Goal: Navigation & Orientation: Find specific page/section

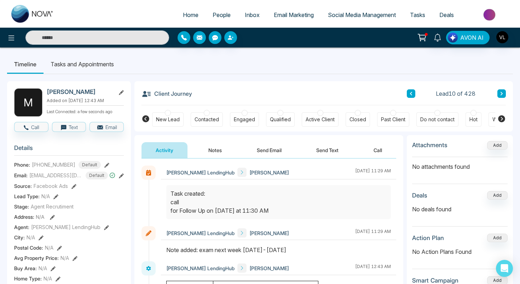
click at [213, 12] on span "People" at bounding box center [222, 14] width 18 height 7
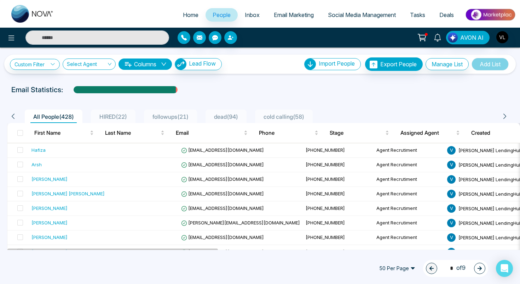
click at [183, 15] on span "Home" at bounding box center [191, 14] width 16 height 7
select select "*"
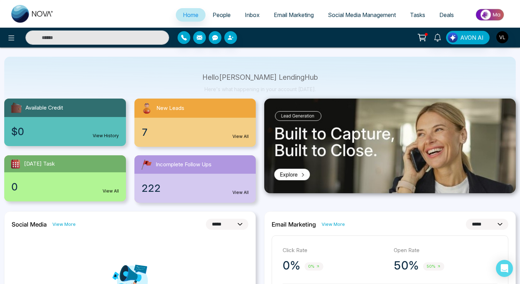
scroll to position [34, 0]
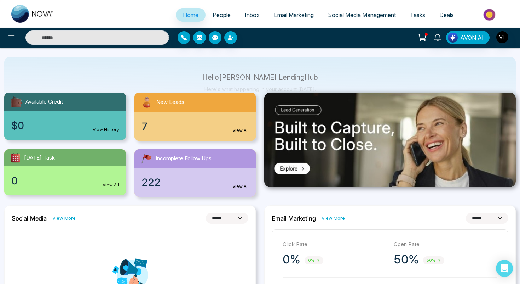
click at [214, 14] on span "People" at bounding box center [222, 14] width 18 height 7
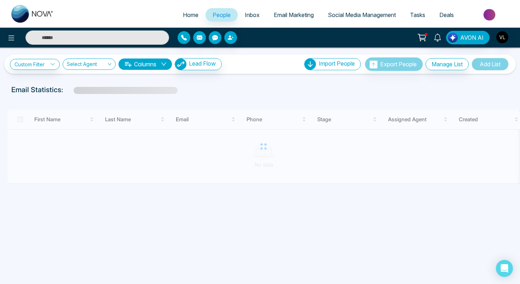
click at [194, 17] on link "Home" at bounding box center [191, 14] width 30 height 13
select select "*"
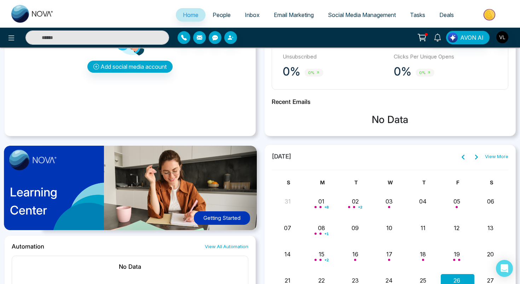
scroll to position [345, 0]
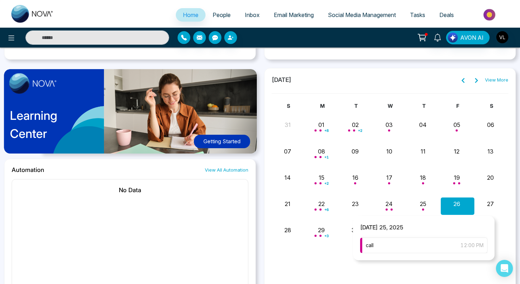
click at [405, 244] on div "call 12:00 PM" at bounding box center [423, 245] width 127 height 16
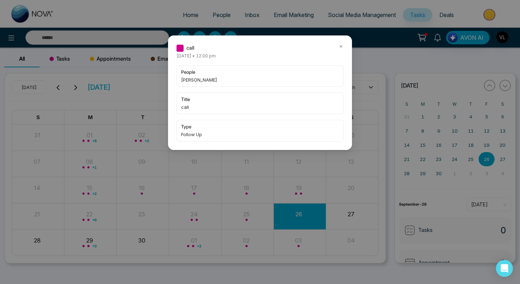
click at [342, 48] on icon at bounding box center [341, 46] width 5 height 5
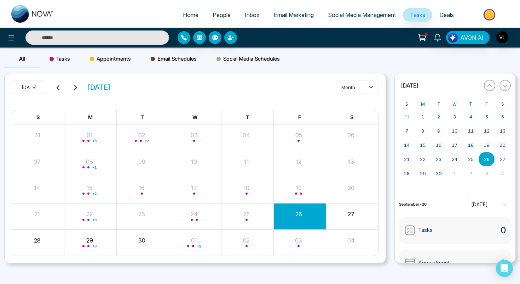
click at [424, 36] on icon at bounding box center [422, 38] width 10 height 10
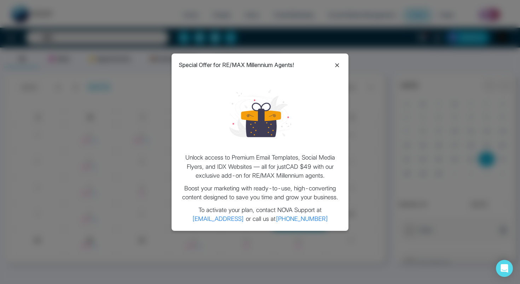
click at [340, 64] on icon at bounding box center [337, 65] width 8 height 8
